Goal: Navigation & Orientation: Find specific page/section

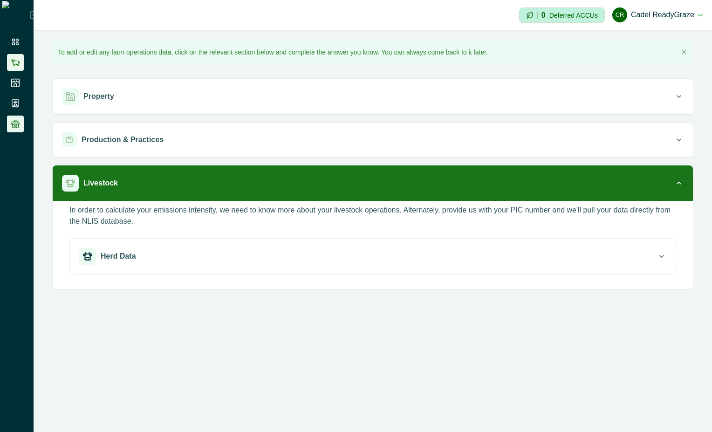
click at [9, 63] on li at bounding box center [15, 62] width 17 height 17
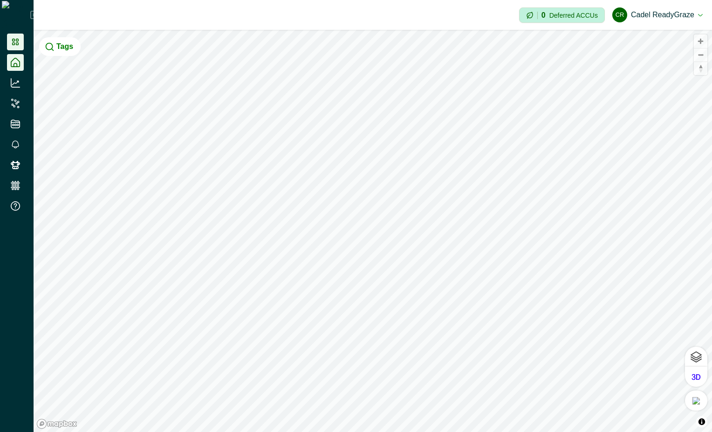
click at [14, 36] on li at bounding box center [15, 42] width 17 height 17
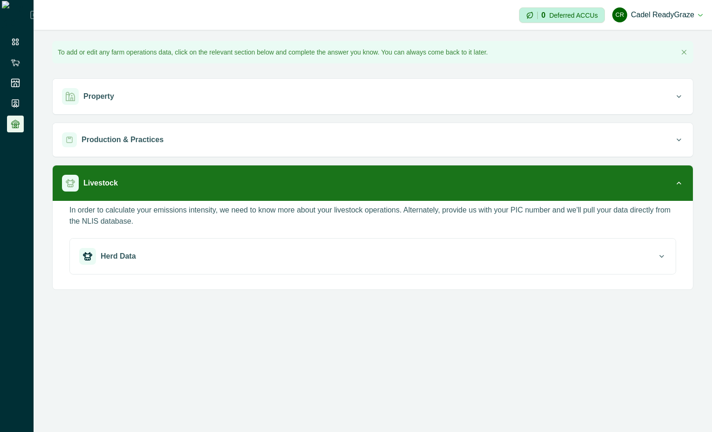
click at [311, 338] on div "**********" at bounding box center [373, 216] width 679 height 432
